Goal: Task Accomplishment & Management: Manage account settings

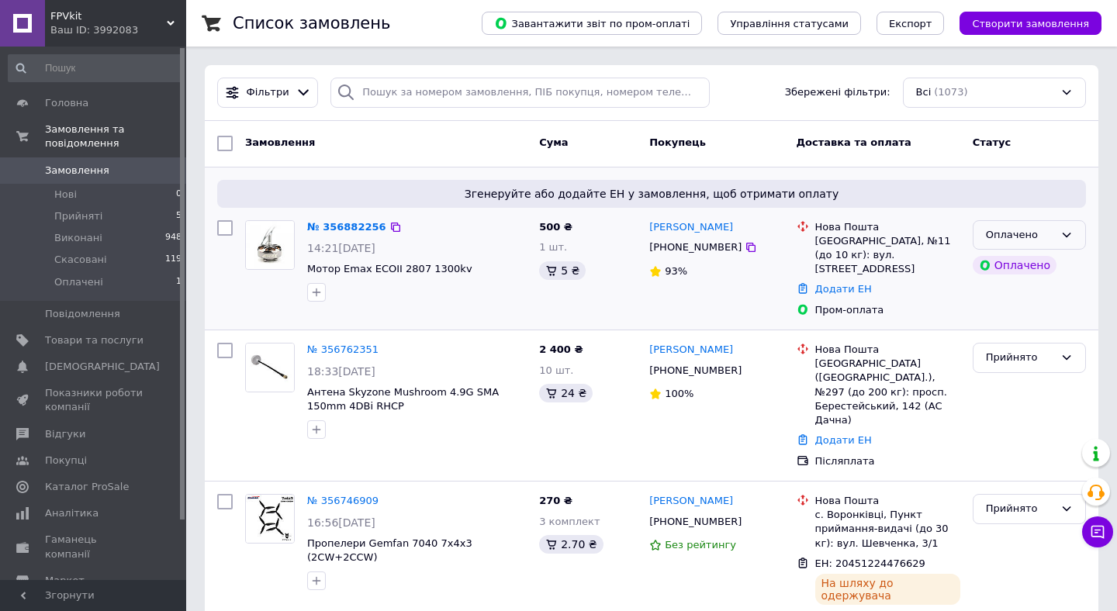
click at [1015, 230] on div "Оплачено" at bounding box center [1020, 235] width 68 height 16
click at [1017, 266] on li "Прийнято" at bounding box center [1030, 267] width 112 height 29
click at [1098, 532] on icon at bounding box center [1098, 533] width 16 height 16
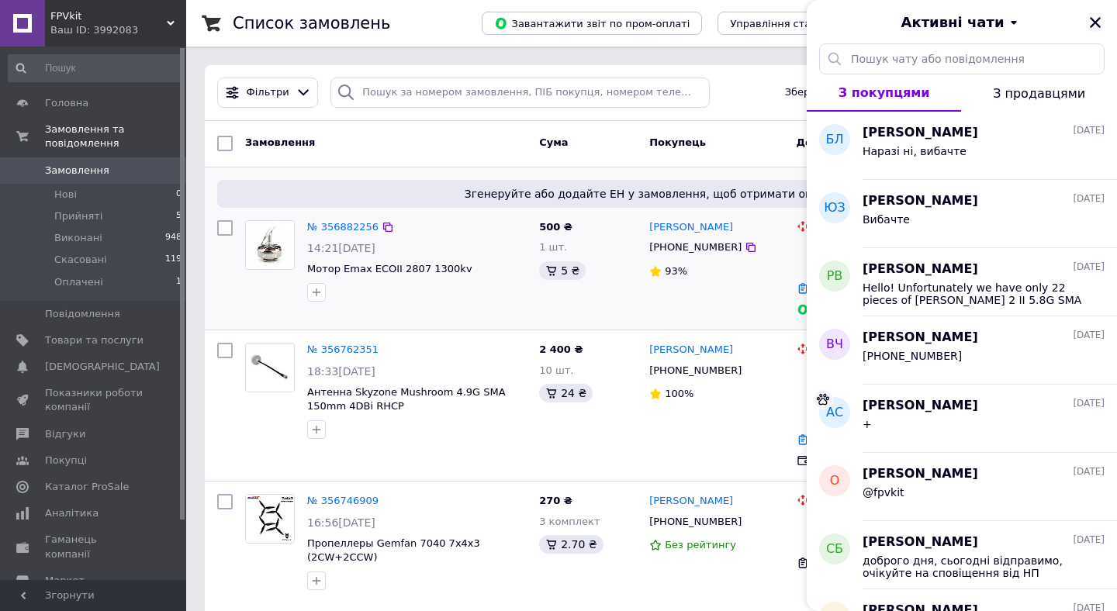
click at [1096, 21] on icon "Закрити" at bounding box center [1095, 22] width 11 height 11
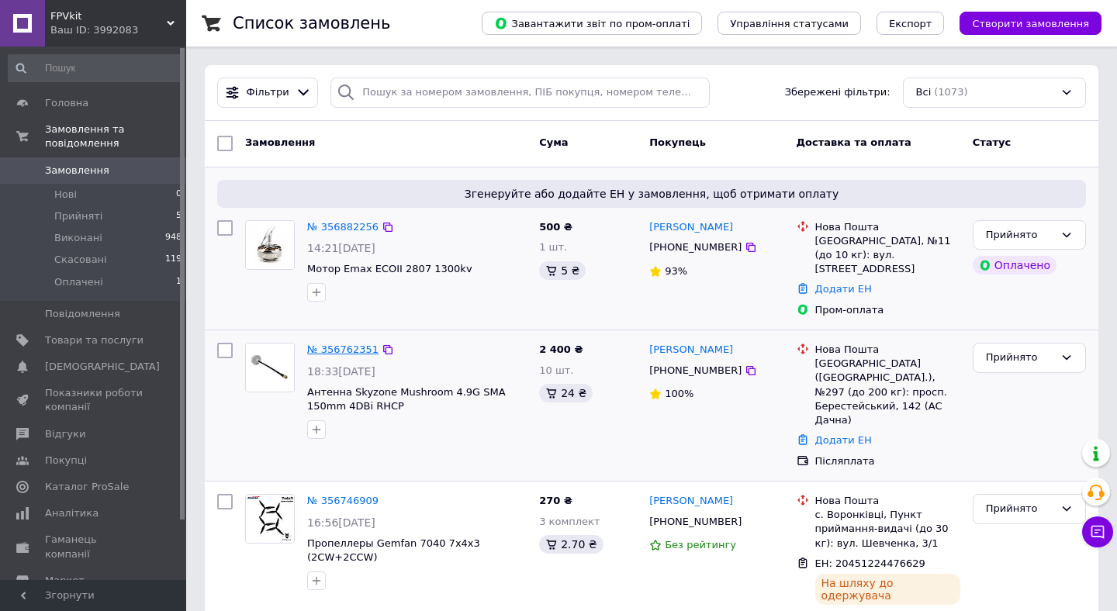
click at [329, 344] on link "№ 356762351" at bounding box center [342, 350] width 71 height 12
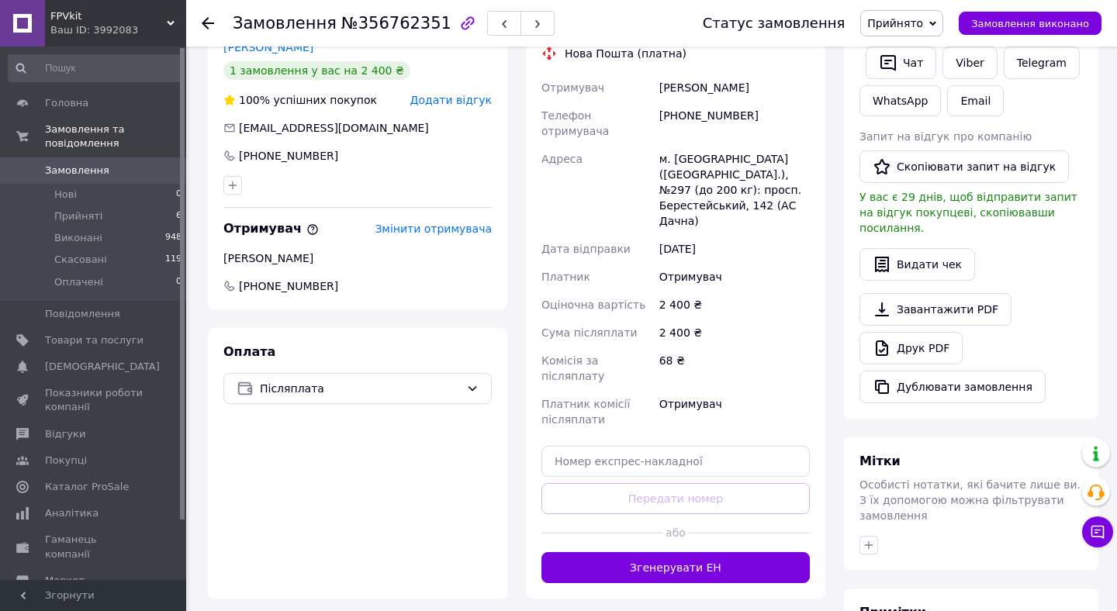
scroll to position [416, 0]
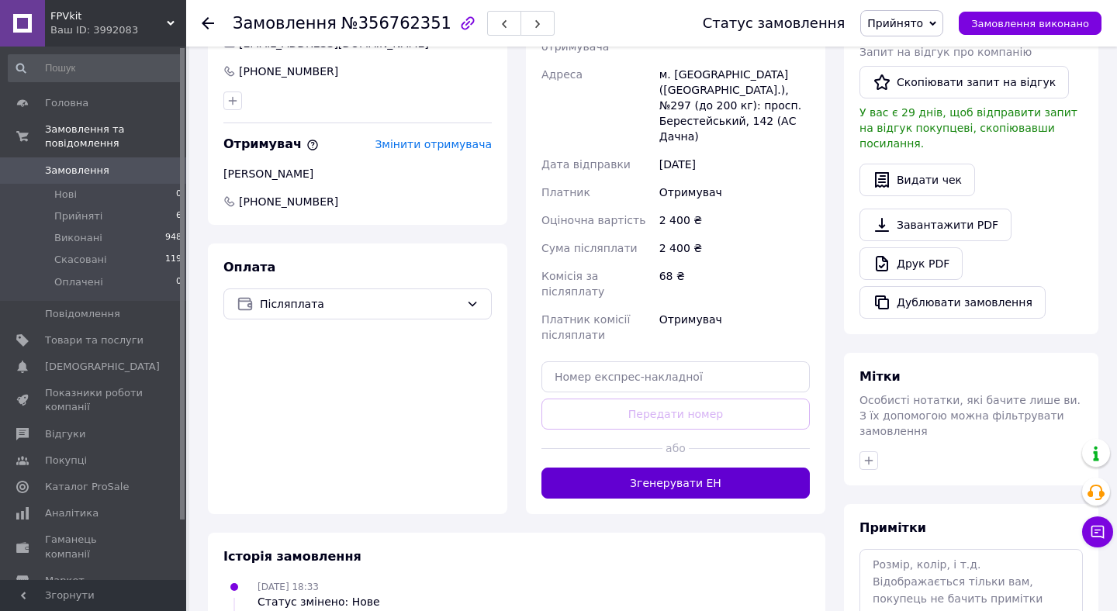
click at [653, 468] on button "Згенерувати ЕН" at bounding box center [676, 483] width 268 height 31
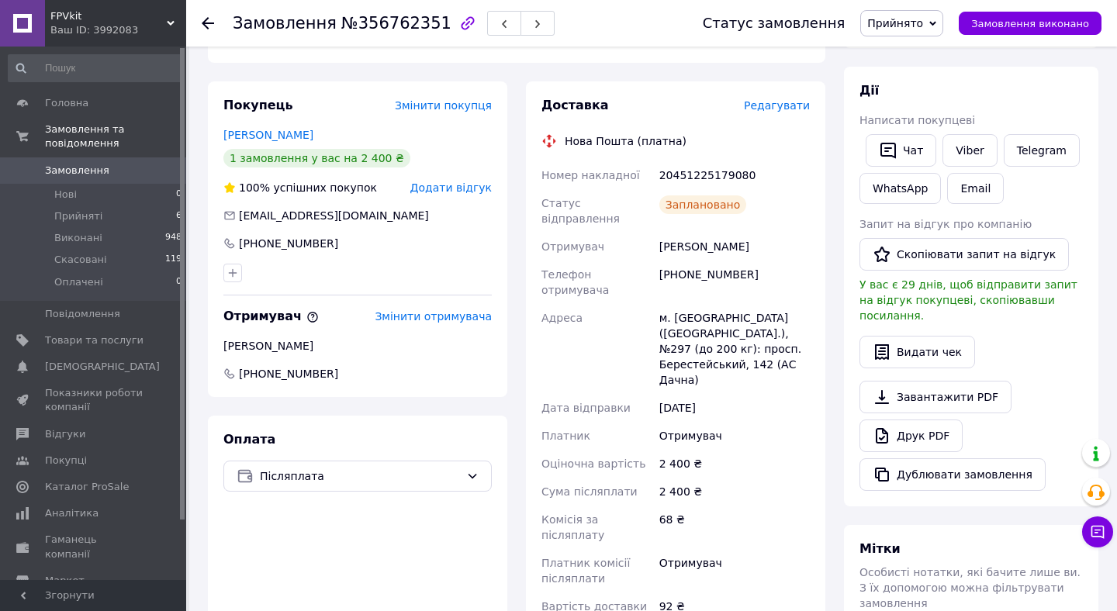
scroll to position [277, 0]
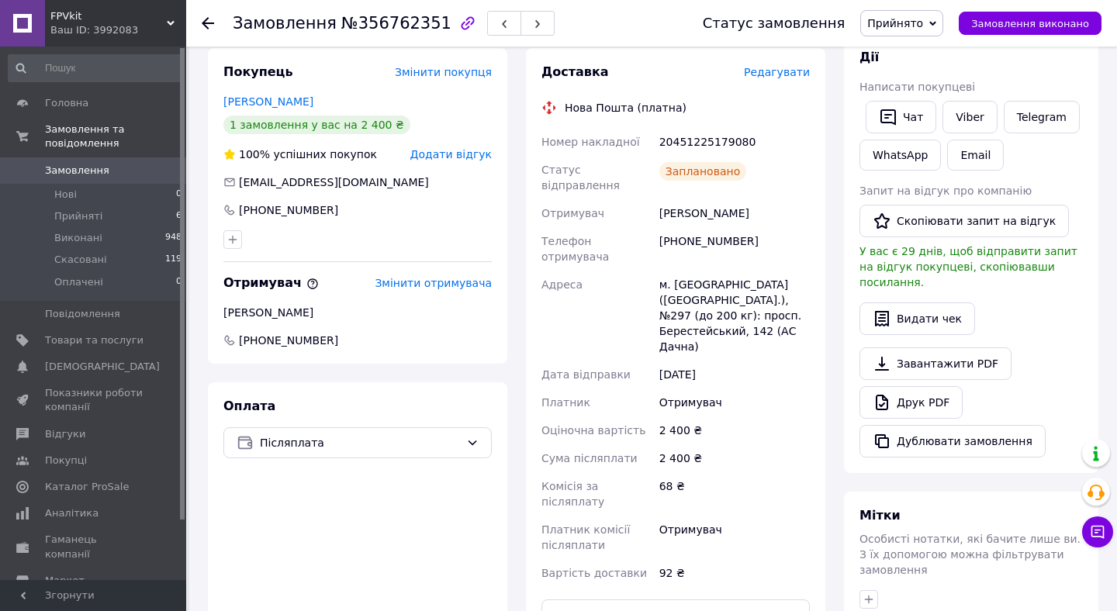
click at [60, 175] on span "Замовлення" at bounding box center [77, 171] width 64 height 14
